Goal: Task Accomplishment & Management: Use online tool/utility

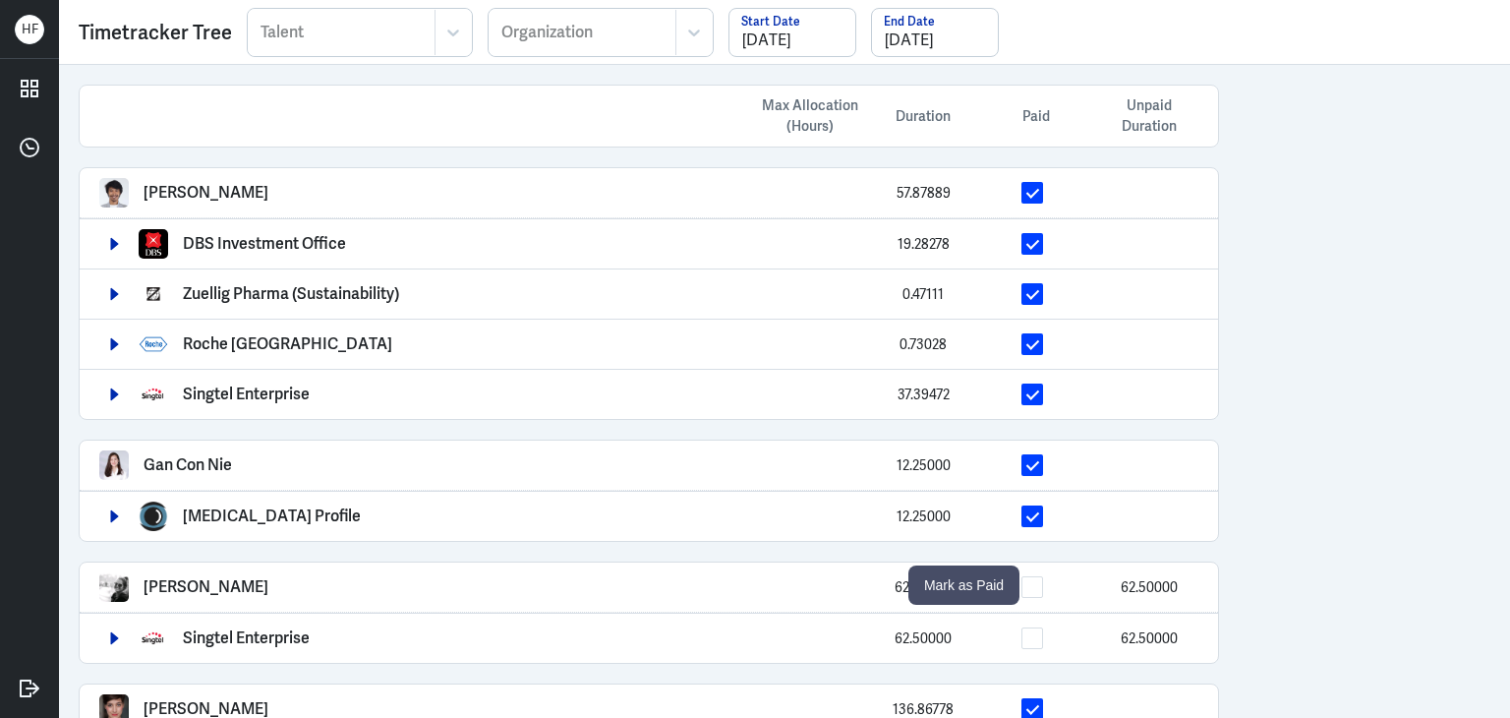
click at [1038, 584] on span at bounding box center [1032, 587] width 22 height 22
click at [1051, 587] on input "checkbox" at bounding box center [1051, 587] width 0 height 0
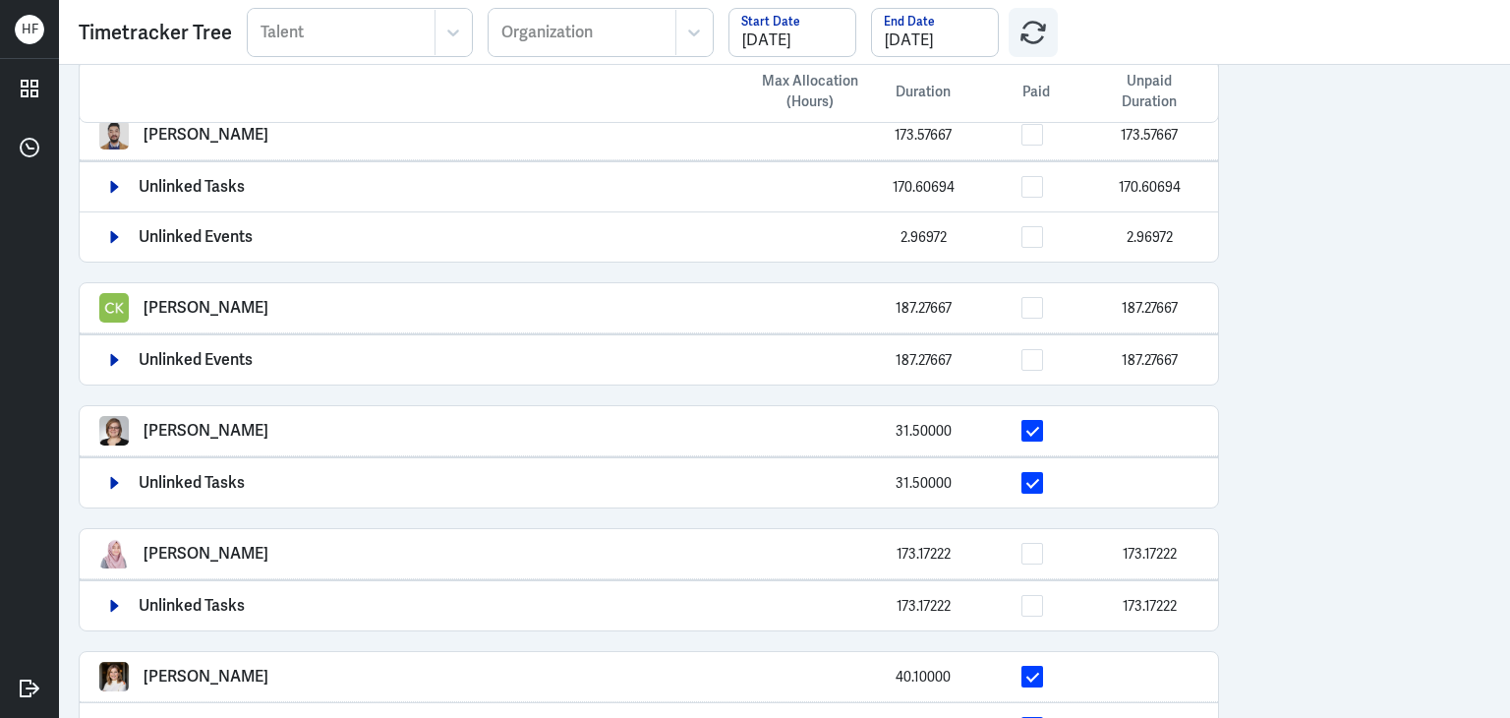
scroll to position [1108, 0]
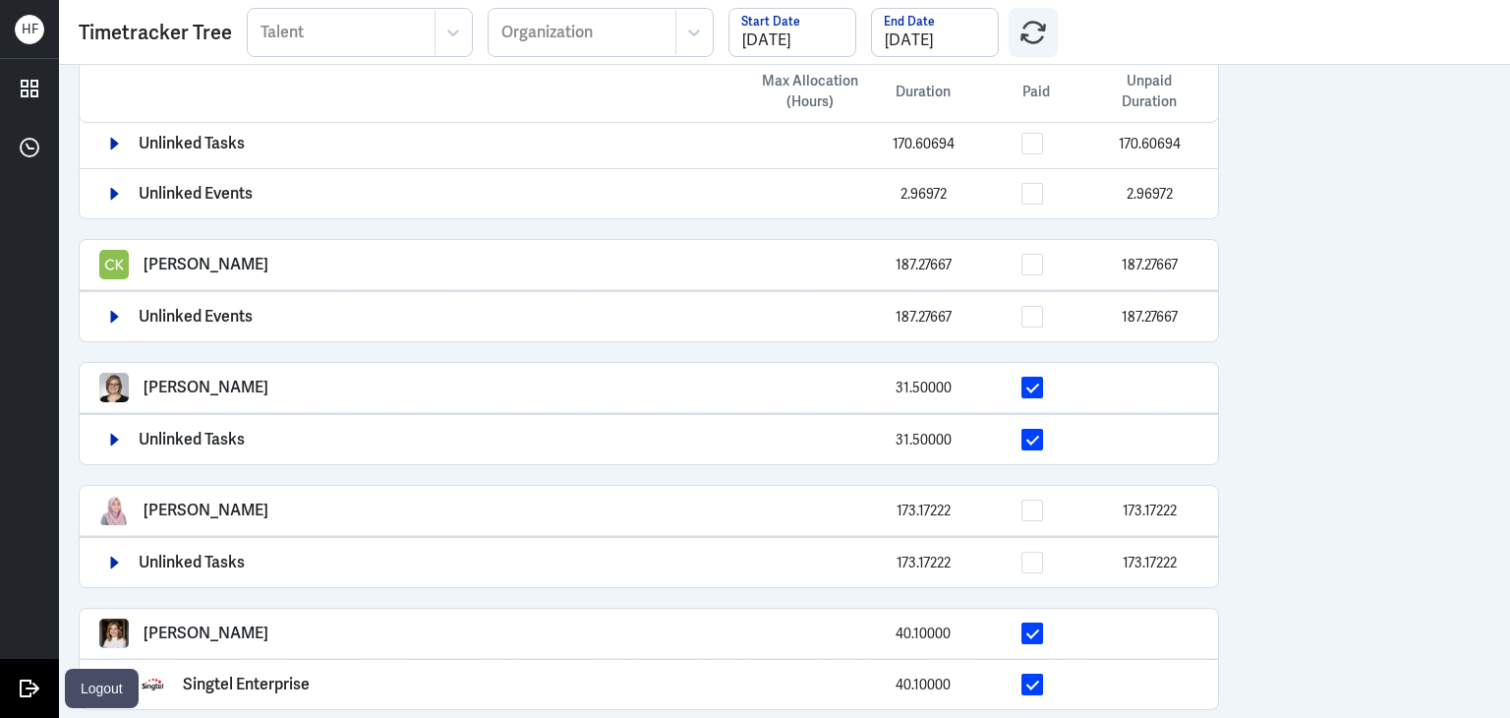
click at [28, 681] on icon at bounding box center [29, 687] width 29 height 29
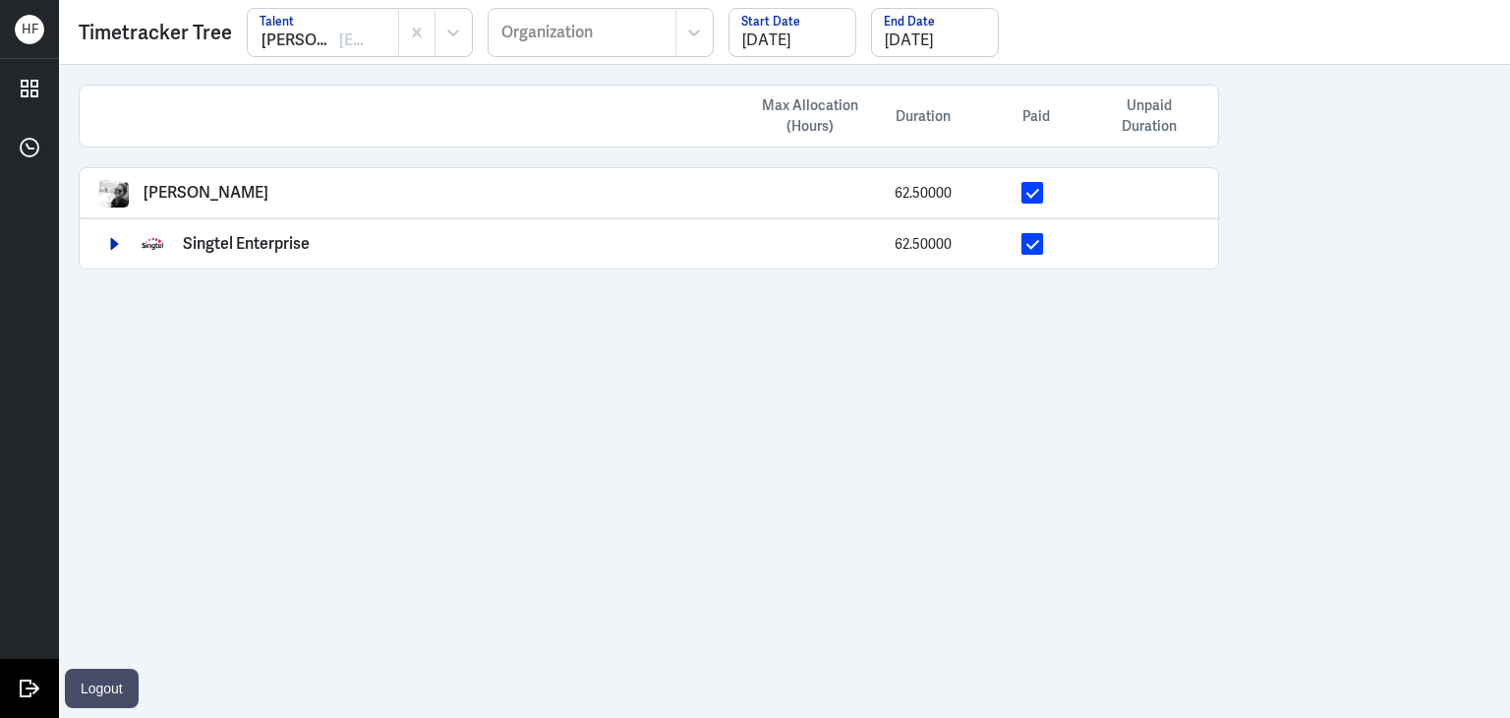
click at [21, 684] on icon at bounding box center [26, 688] width 10 height 16
